Goal: Information Seeking & Learning: Learn about a topic

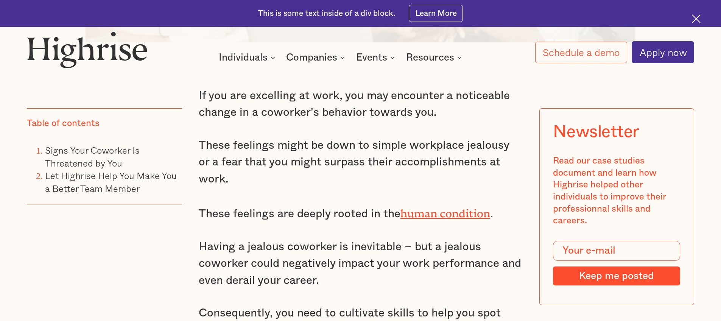
scroll to position [672, 0]
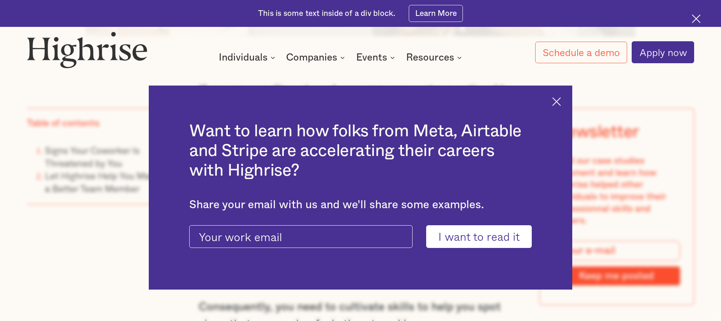
click at [561, 100] on img at bounding box center [556, 101] width 9 height 9
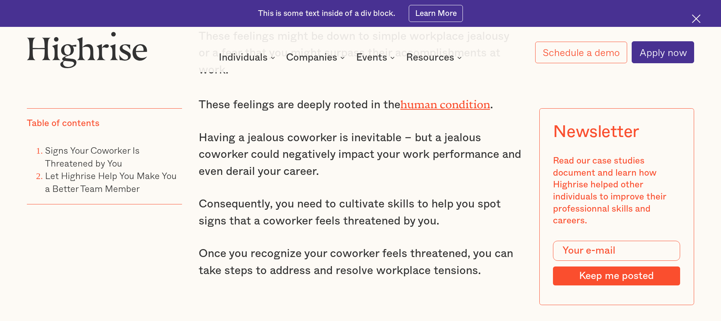
scroll to position [781, 0]
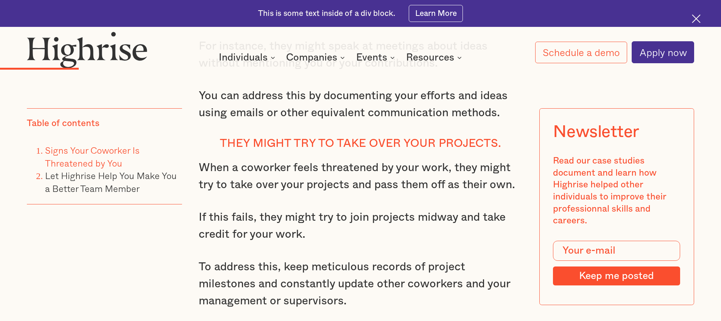
scroll to position [1859, 0]
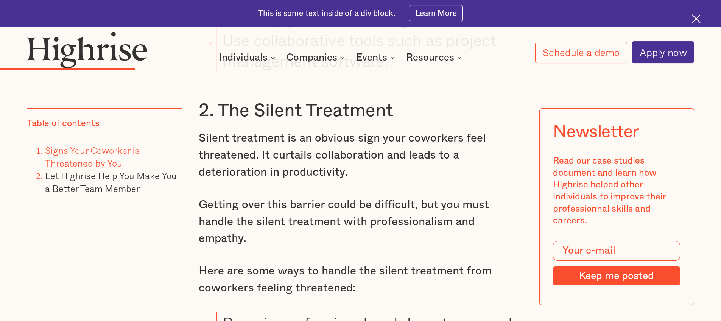
scroll to position [2532, 0]
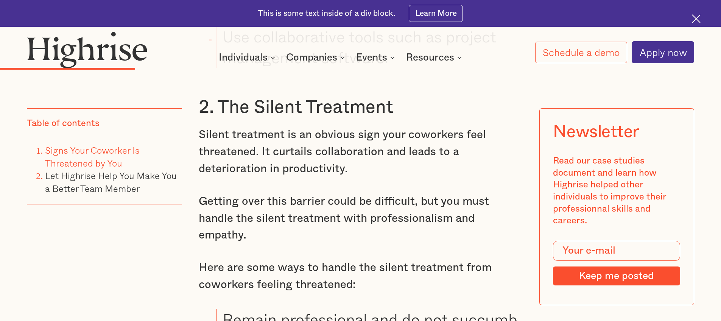
click at [494, 167] on p "Silent treatment is an obvious sign your coworkers feel threatened. It curtails…" at bounding box center [361, 151] width 324 height 51
click at [494, 166] on p "Silent treatment is an obvious sign your coworkers feel threatened. It curtails…" at bounding box center [361, 151] width 324 height 51
click at [494, 161] on p "Silent treatment is an obvious sign your coworkers feel threatened. It curtails…" at bounding box center [361, 151] width 324 height 51
click at [505, 157] on p "Silent treatment is an obvious sign your coworkers feel threatened. It curtails…" at bounding box center [361, 151] width 324 height 51
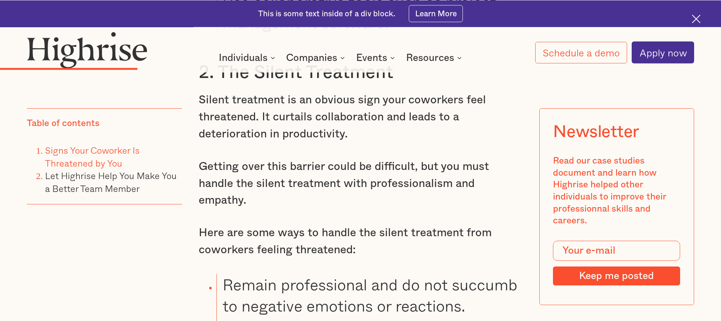
scroll to position [2586, 0]
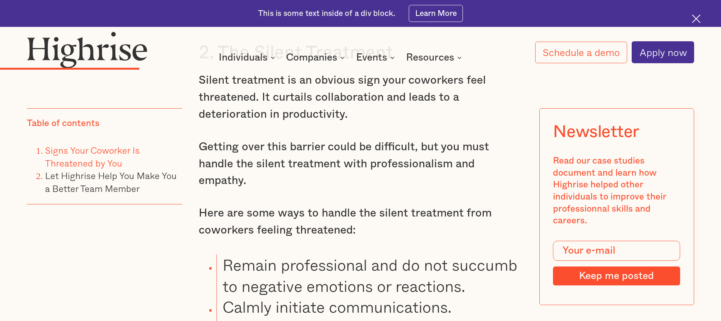
click at [508, 156] on p "Getting over this barrier could be difficult, but you must handle the silent tr…" at bounding box center [361, 164] width 324 height 51
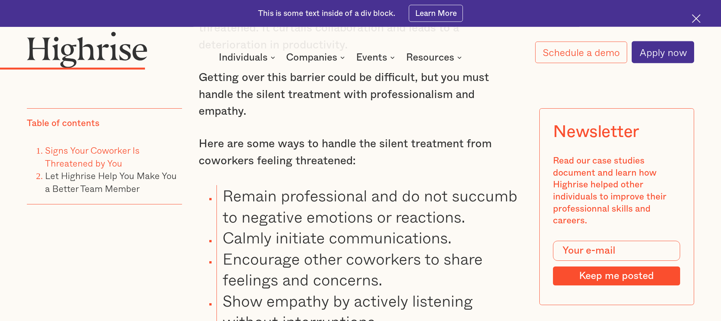
scroll to position [2665, 0]
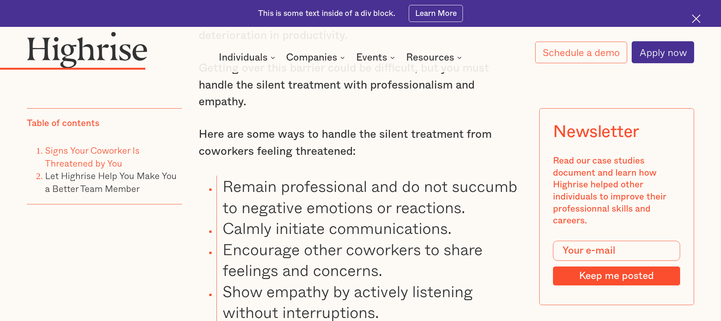
click at [508, 153] on p "Here are some ways to handle the silent treatment from coworkers feeling threat…" at bounding box center [361, 143] width 324 height 34
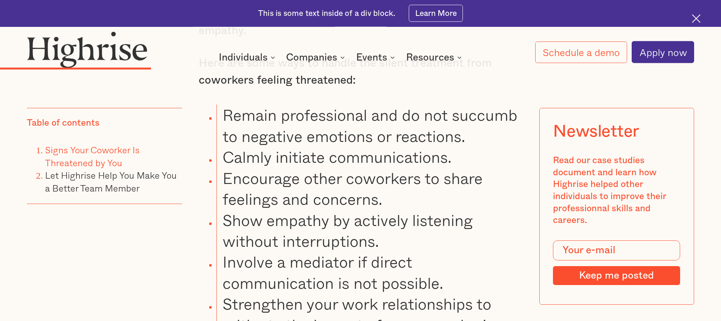
scroll to position [2738, 0]
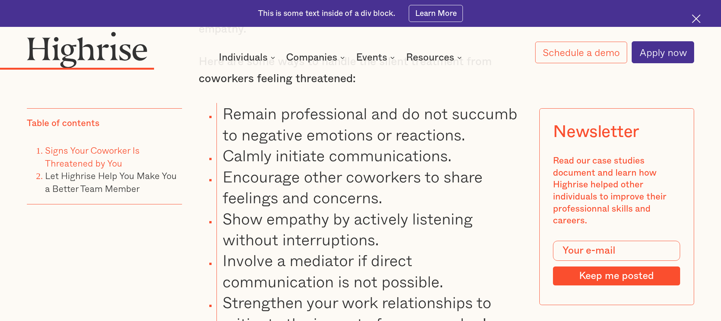
click at [508, 153] on li "Calmly initiate communications." at bounding box center [370, 155] width 306 height 21
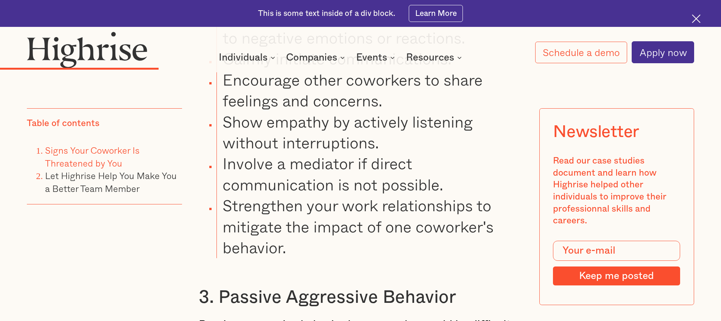
click at [508, 153] on li "Show empathy by actively listening without interruptions." at bounding box center [370, 132] width 306 height 42
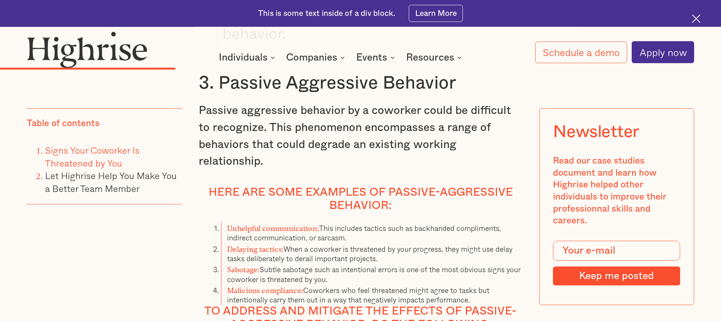
scroll to position [3047, 0]
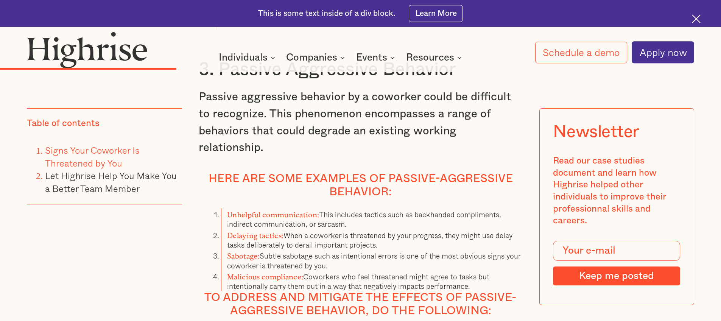
scroll to position [3065, 0]
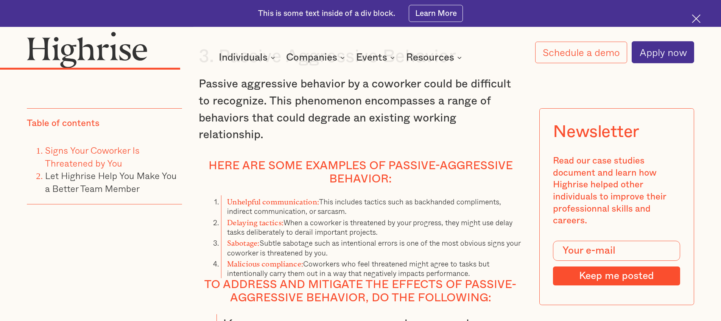
scroll to position [3077, 0]
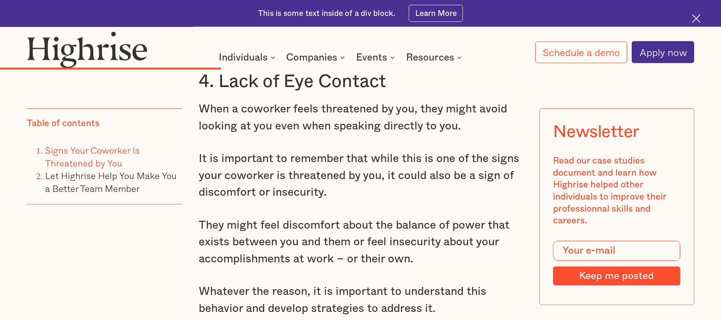
scroll to position [3640, 0]
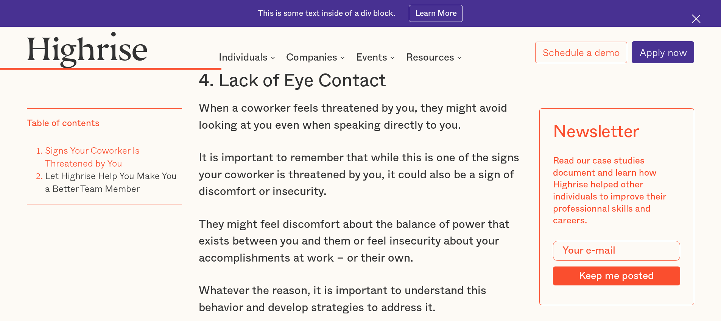
click at [522, 150] on p "It is important to remember that while this is one of the signs your coworker i…" at bounding box center [361, 175] width 324 height 51
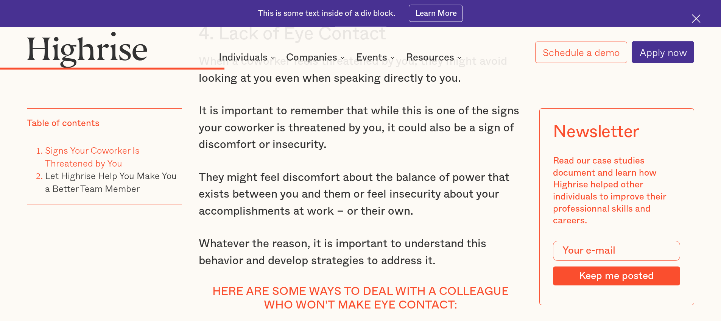
scroll to position [3689, 0]
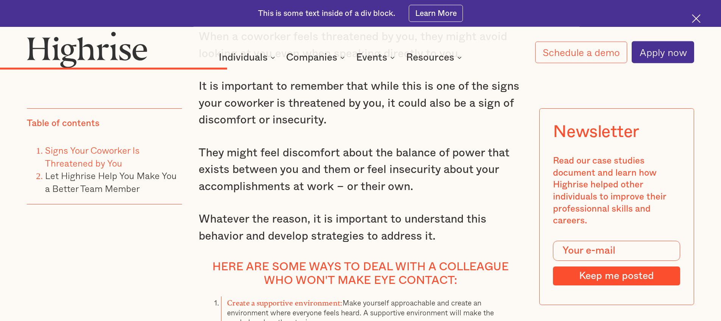
scroll to position [3713, 0]
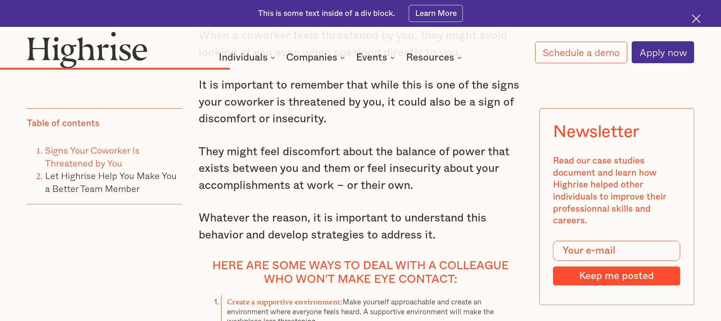
click at [521, 160] on p "They might feel discomfort about the balance of power that exists between you a…" at bounding box center [361, 168] width 324 height 51
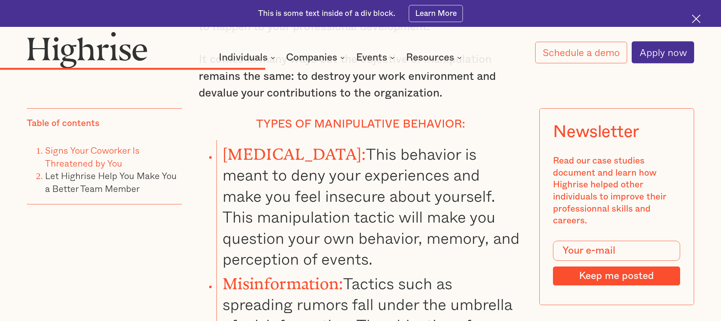
scroll to position [4210, 0]
click at [516, 159] on li "[MEDICAL_DATA]: This behavior is meant to deny your experiences and make you fe…" at bounding box center [370, 203] width 306 height 129
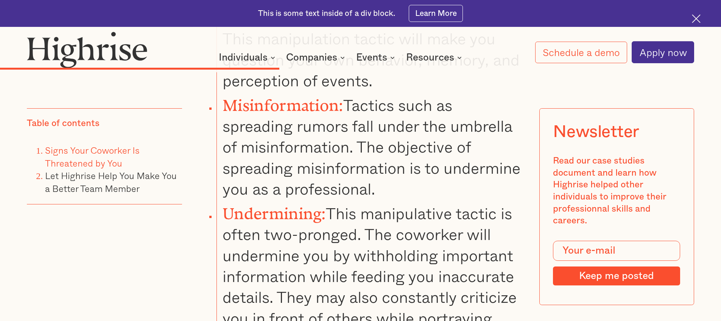
scroll to position [4397, 0]
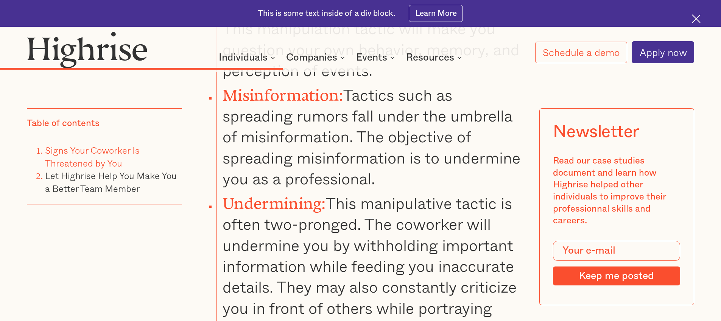
click at [516, 159] on li "Misinformation: Tactics such as spreading rumors fall under the umbrella of mis…" at bounding box center [370, 135] width 306 height 108
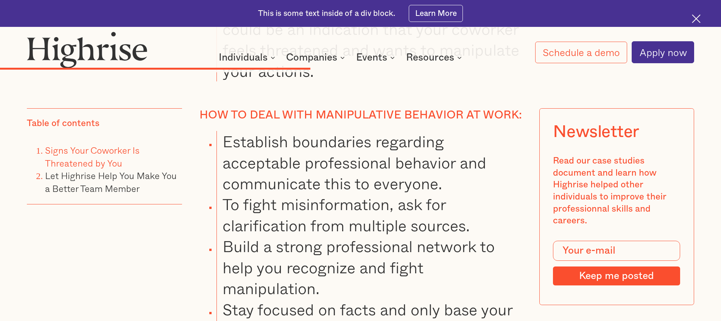
scroll to position [4785, 0]
click at [516, 159] on li "Establish boundaries regarding acceptable professional behavior and communicate…" at bounding box center [370, 162] width 306 height 63
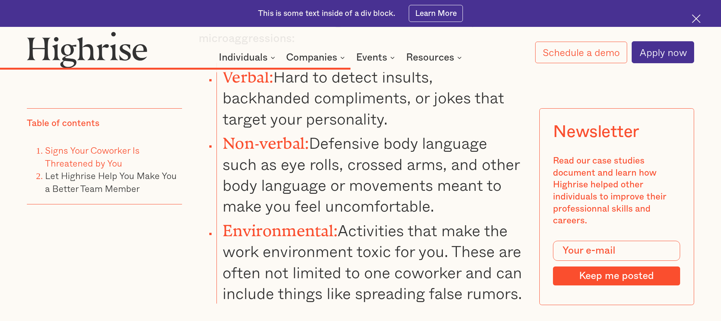
scroll to position [5354, 0]
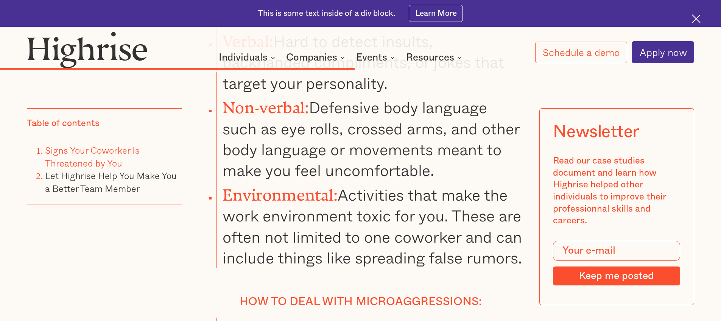
click at [511, 181] on li "Environmental: Activities that make the work environment toxic for you. These a…" at bounding box center [370, 224] width 306 height 87
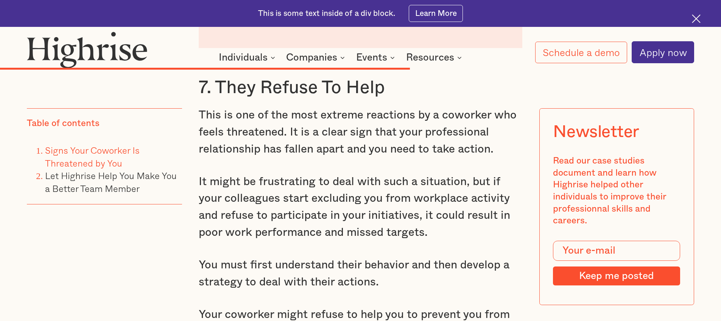
scroll to position [6069, 0]
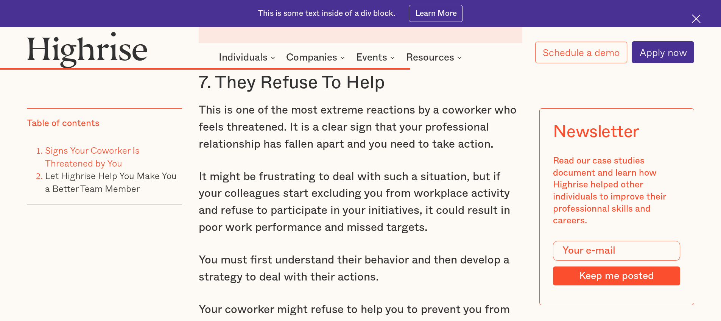
click at [515, 153] on p "This is one of the most extreme reactions by a coworker who feels threatened. I…" at bounding box center [361, 127] width 324 height 51
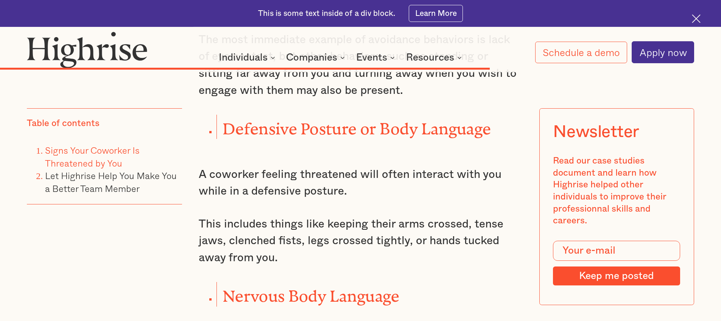
scroll to position [7123, 0]
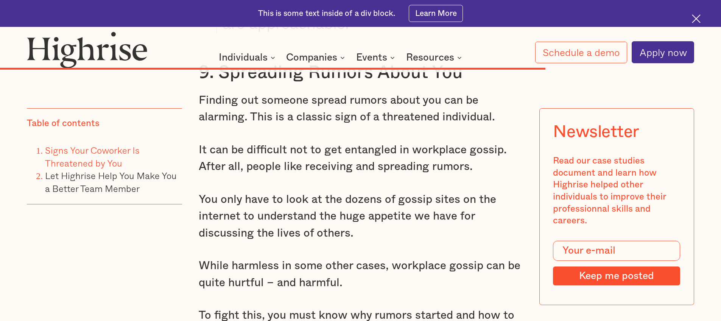
scroll to position [7801, 0]
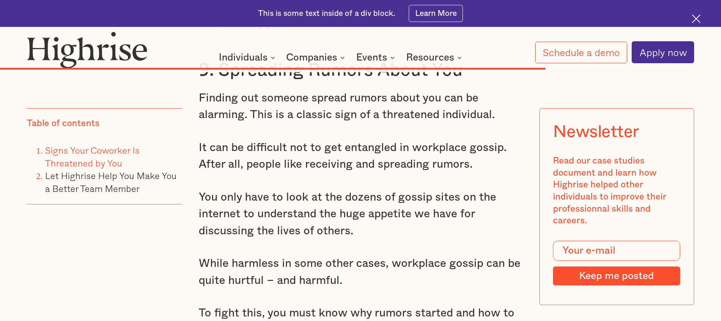
click at [516, 157] on p "It can be difficult not to get entangled in workplace gossip. After all, people…" at bounding box center [361, 156] width 324 height 34
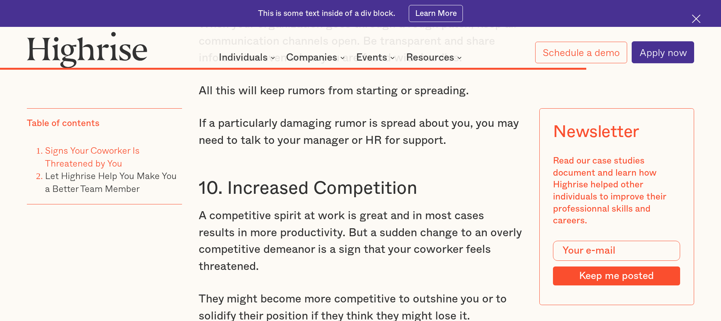
scroll to position [8383, 0]
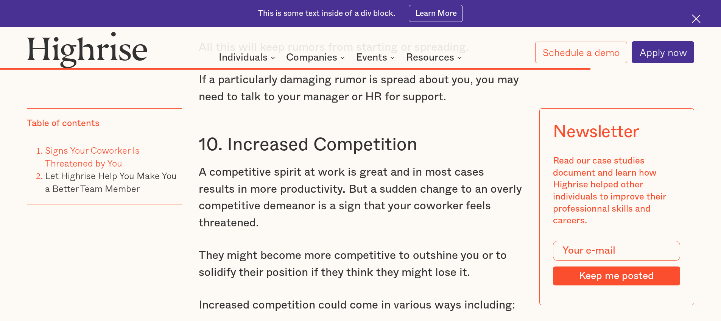
click at [514, 153] on h3 "10. Increased Competition" at bounding box center [361, 145] width 324 height 23
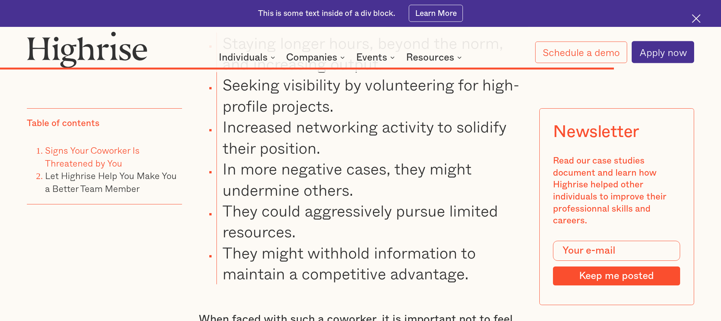
scroll to position [8680, 0]
click at [516, 156] on li "Increased networking activity to solidify their position." at bounding box center [370, 138] width 306 height 42
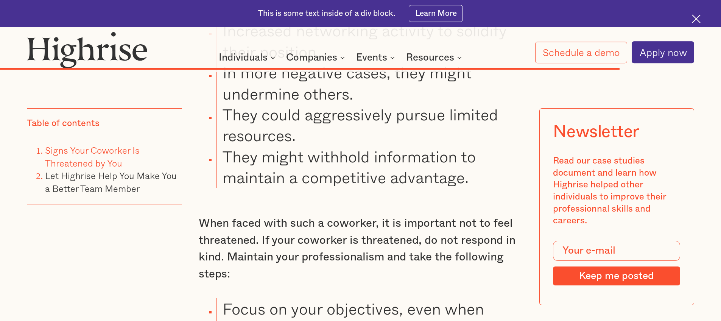
scroll to position [8777, 0]
click at [511, 146] on li "They could aggressively pursue limited resources." at bounding box center [370, 125] width 306 height 42
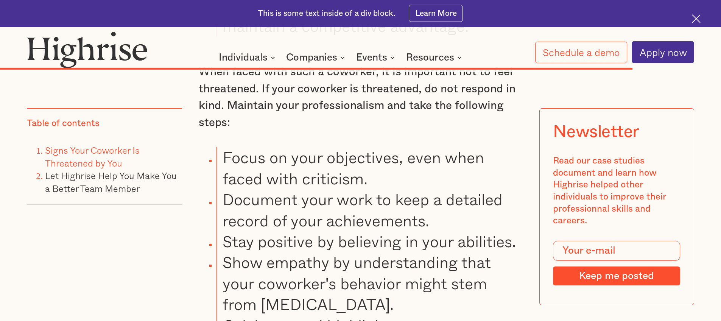
scroll to position [8928, 0]
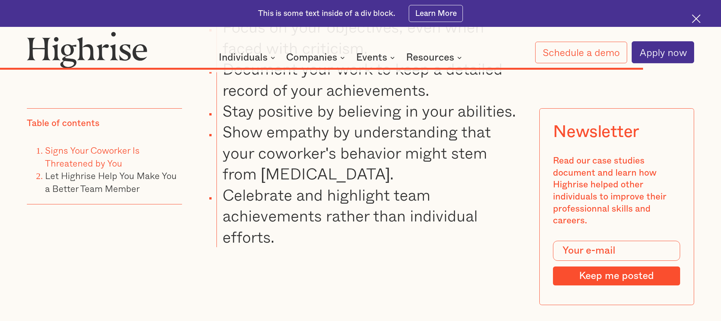
scroll to position [9061, 0]
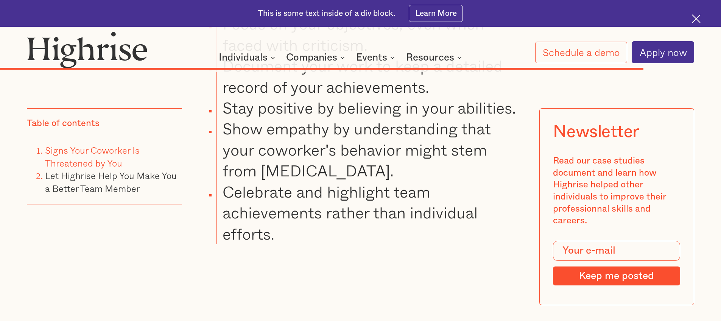
click at [519, 161] on li "Show empathy by understanding that your coworker's behavior might stem from [ME…" at bounding box center [370, 149] width 306 height 63
click at [517, 162] on li "Show empathy by understanding that your coworker's behavior might stem from [ME…" at bounding box center [370, 149] width 306 height 63
click at [516, 163] on li "Show empathy by understanding that your coworker's behavior might stem from [ME…" at bounding box center [370, 149] width 306 height 63
click at [513, 163] on li "Show empathy by understanding that your coworker's behavior might stem from [ME…" at bounding box center [370, 149] width 306 height 63
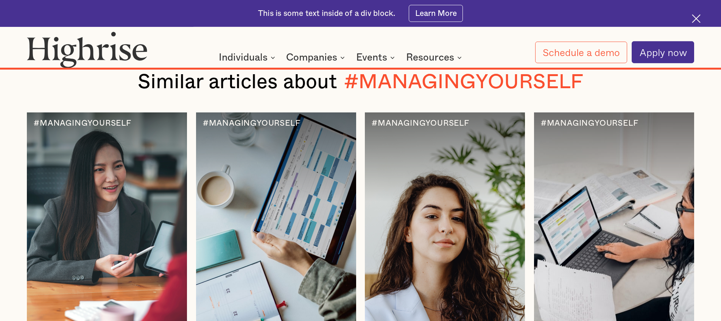
scroll to position [10224, 0]
